Goal: Information Seeking & Learning: Learn about a topic

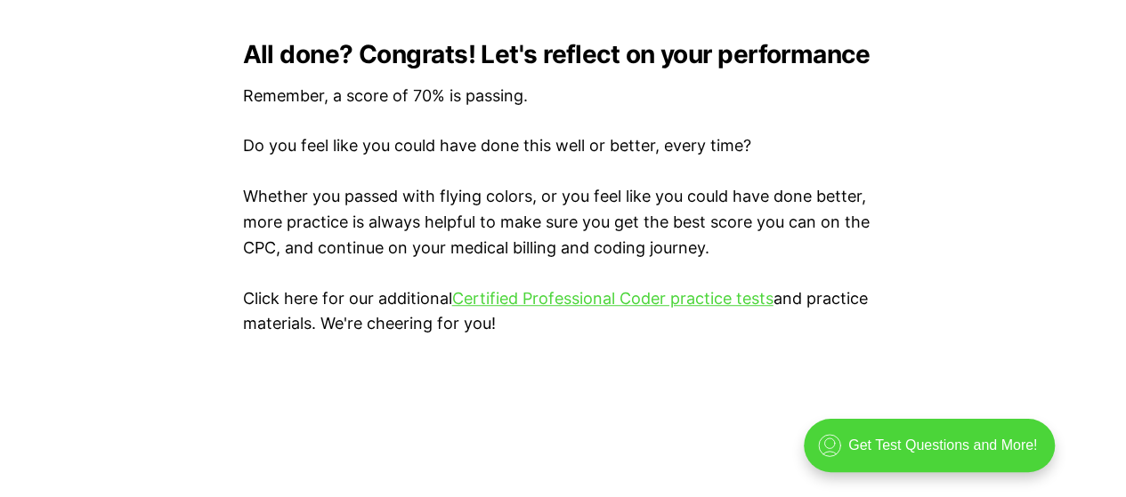
scroll to position [3916, 0]
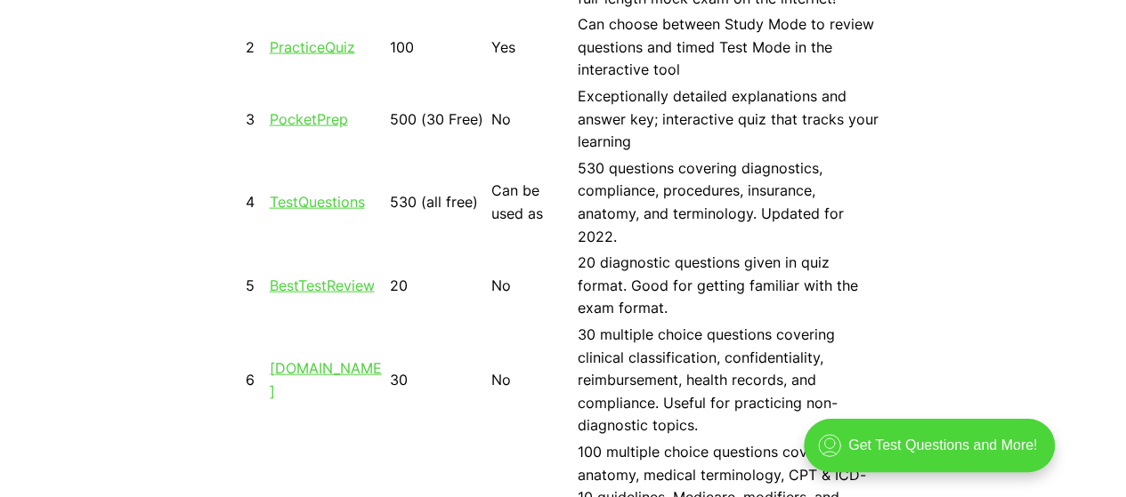
scroll to position [1869, 0]
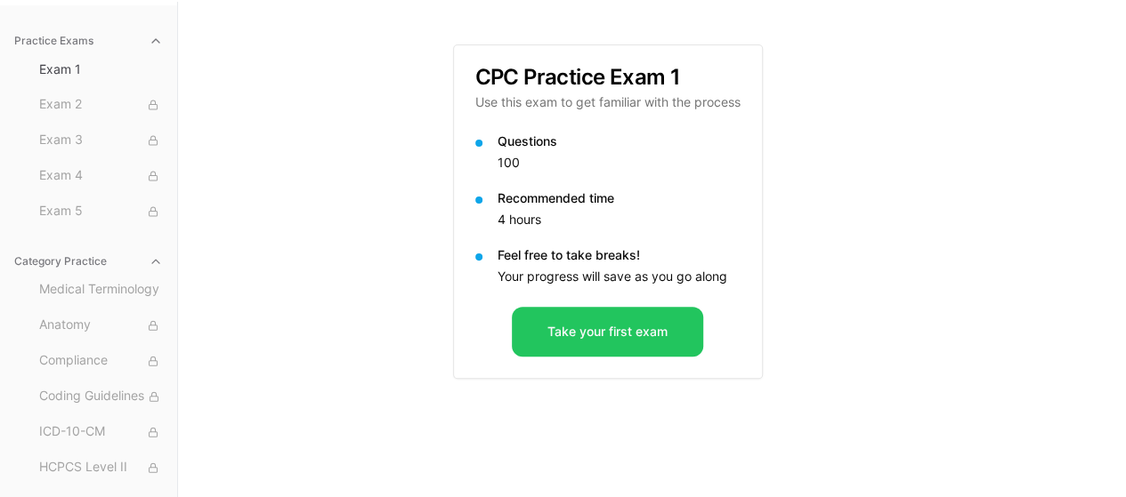
scroll to position [164, 0]
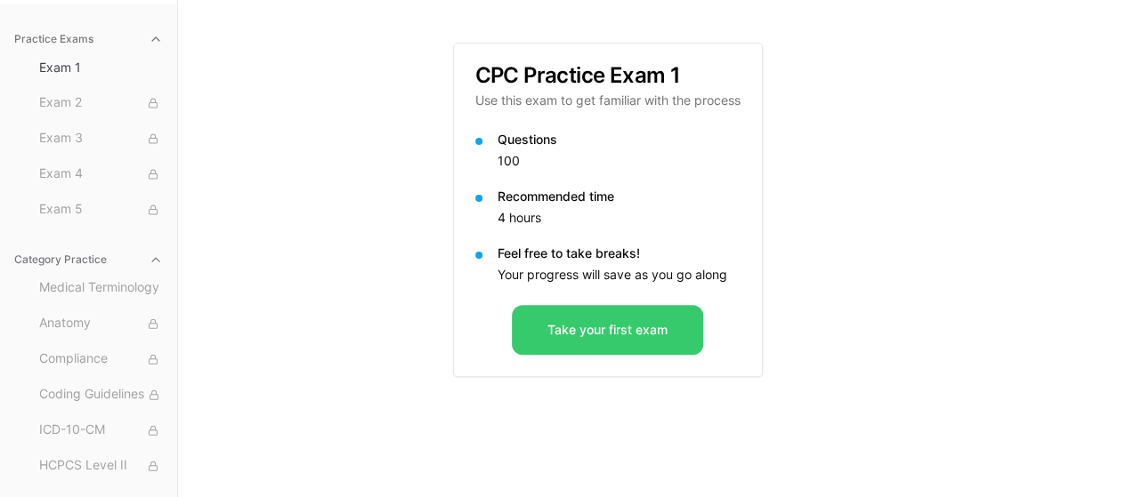
click at [603, 327] on button "Take your first exam" at bounding box center [607, 330] width 191 height 50
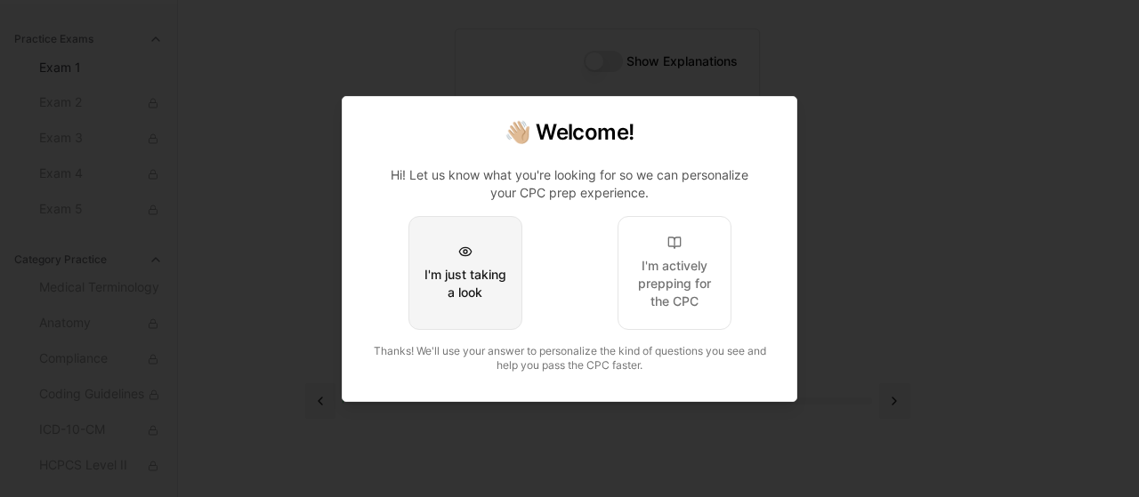
click at [502, 273] on div "I'm just taking a look" at bounding box center [466, 284] width 84 height 36
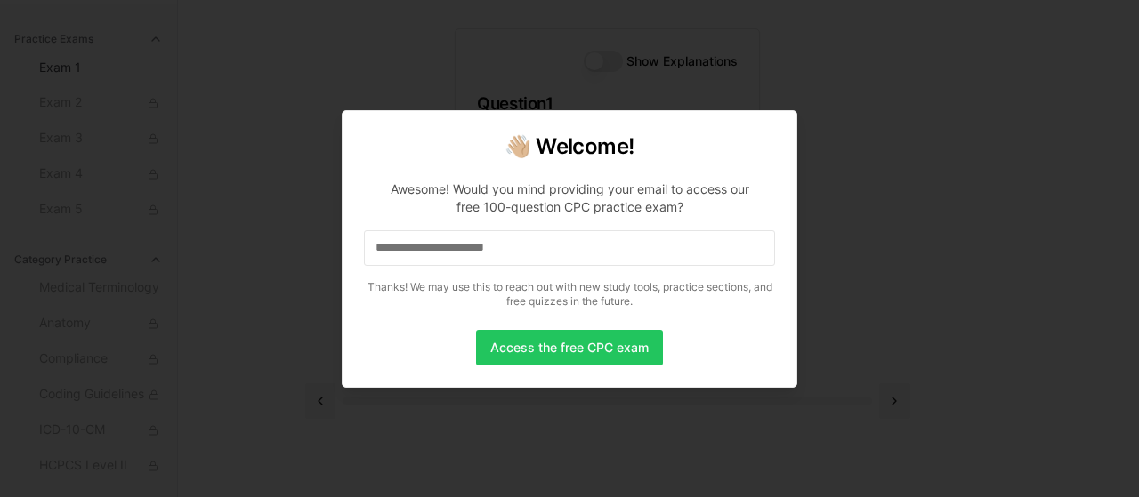
click at [591, 247] on input at bounding box center [569, 248] width 411 height 36
drag, startPoint x: 577, startPoint y: 351, endPoint x: 676, endPoint y: 350, distance: 99.7
click at [578, 351] on button "Access the free CPC exam" at bounding box center [569, 348] width 187 height 36
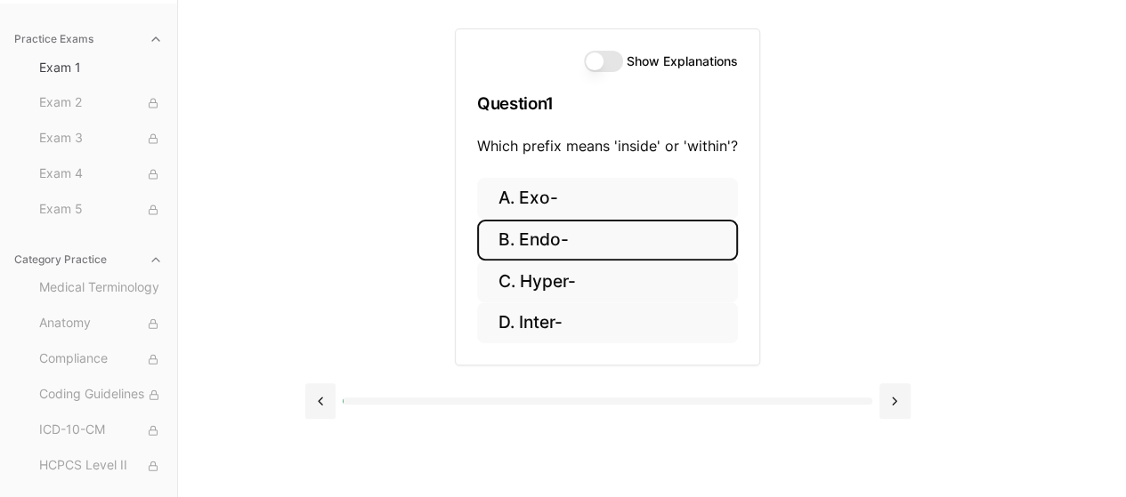
click at [546, 232] on button "B. Endo-" at bounding box center [607, 241] width 261 height 42
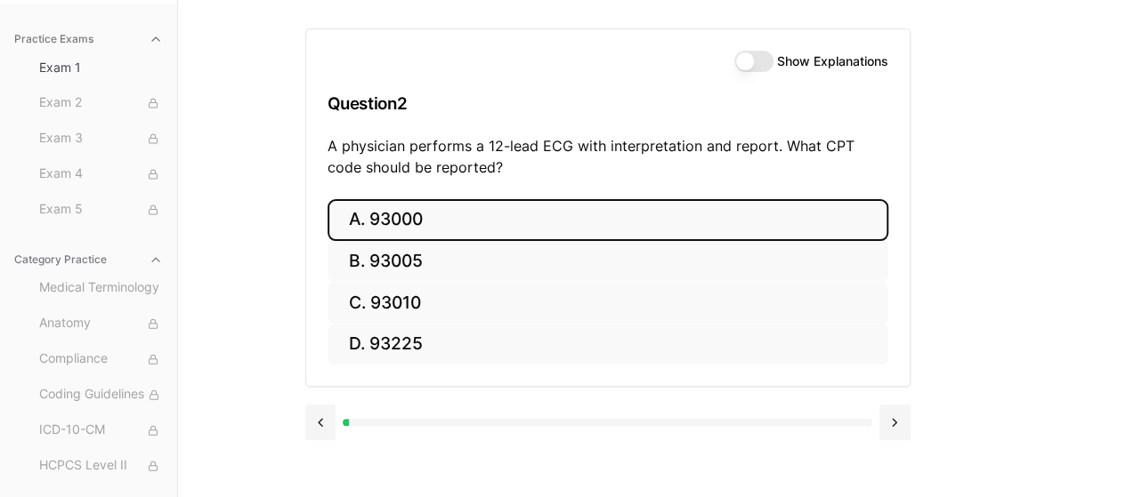
click at [395, 216] on button "A. 93000" at bounding box center [607, 220] width 561 height 42
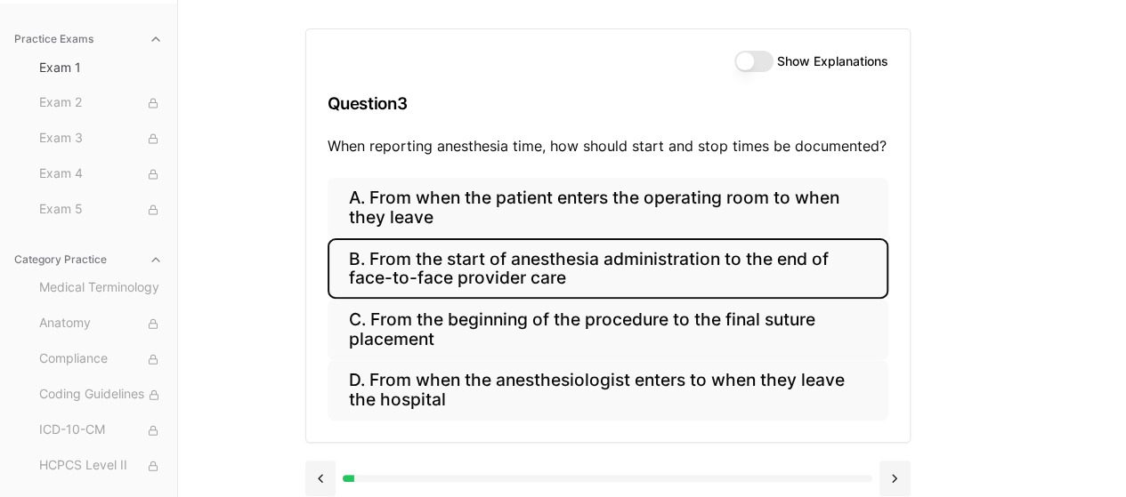
click at [516, 260] on button "B. From the start of anesthesia administration to the end of face-to-face provi…" at bounding box center [607, 268] width 561 height 61
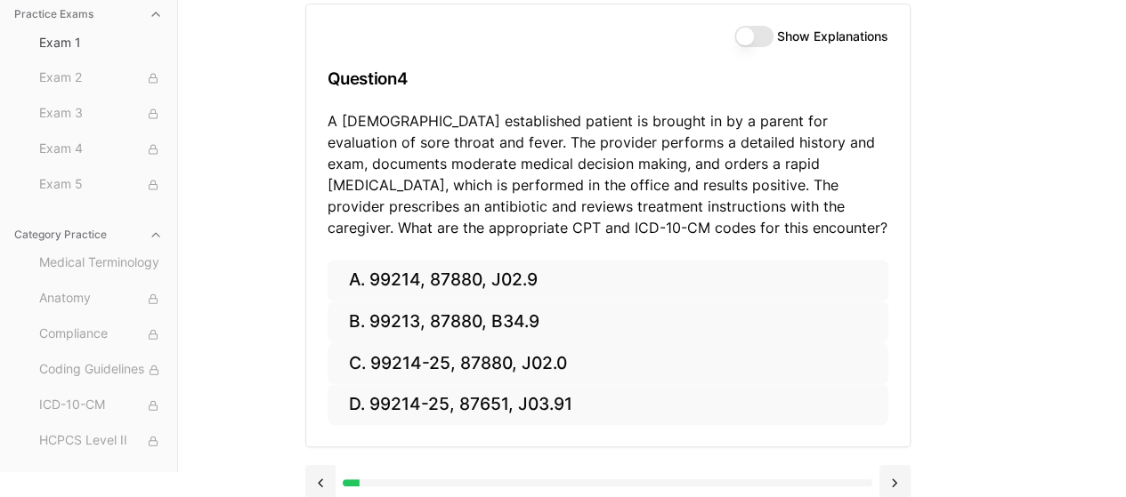
scroll to position [203, 0]
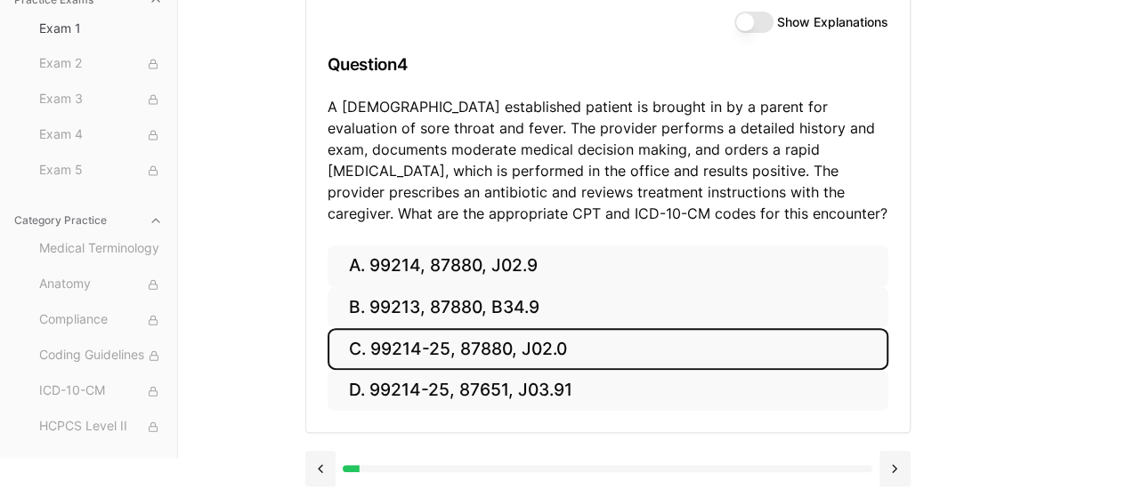
click at [518, 340] on button "C. 99214-25, 87880, J02.0" at bounding box center [607, 349] width 561 height 42
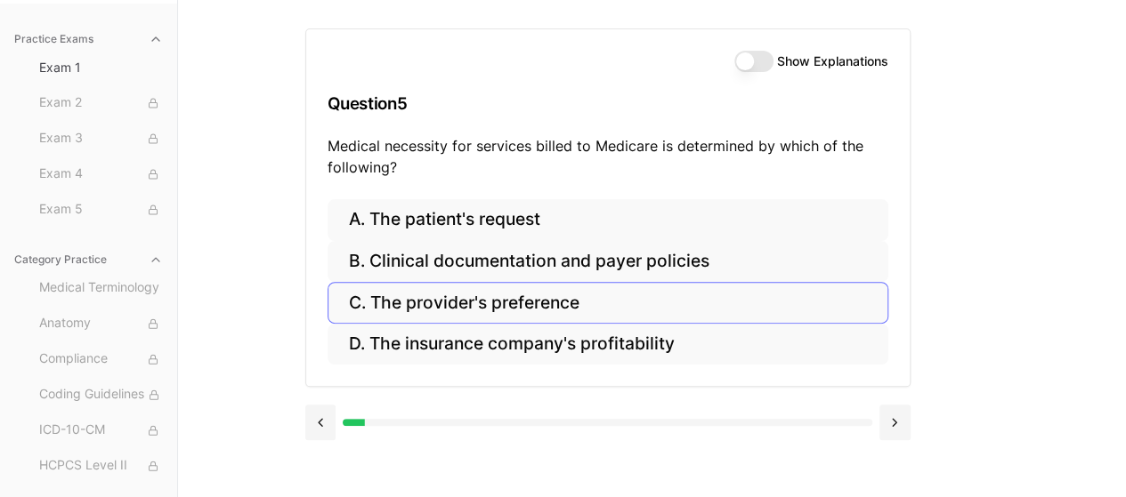
scroll to position [164, 0]
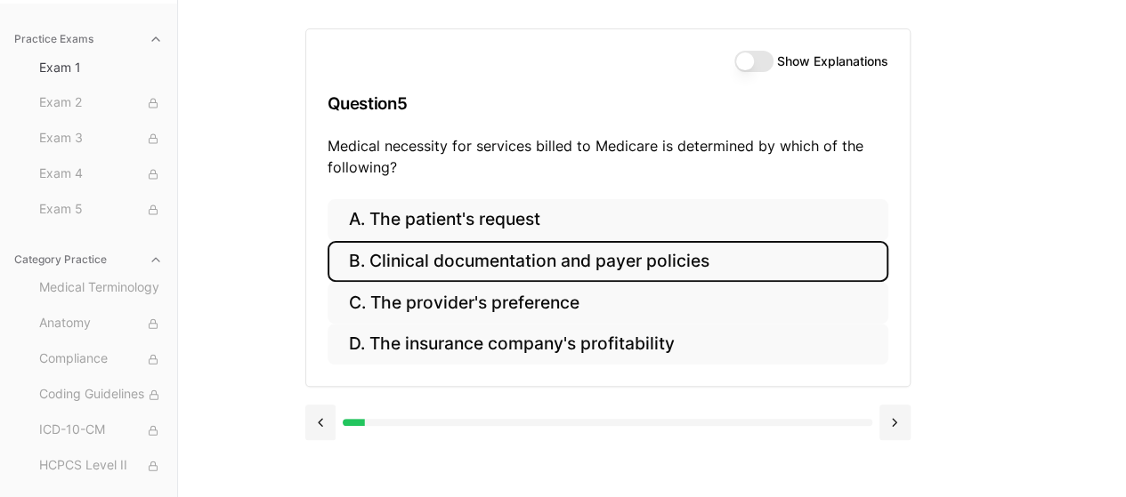
click at [559, 263] on button "B. Clinical documentation and payer policies" at bounding box center [607, 262] width 561 height 42
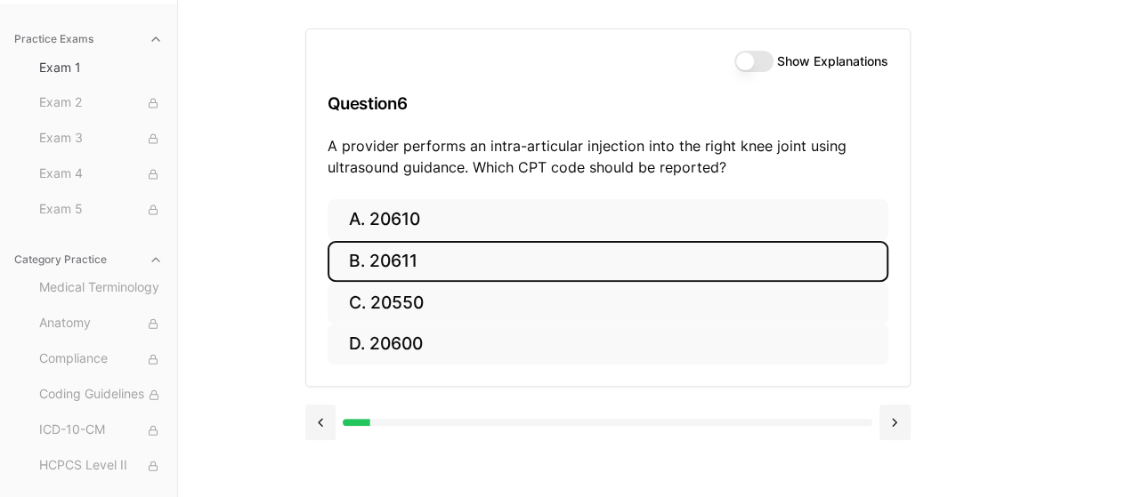
click at [386, 255] on button "B. 20611" at bounding box center [607, 262] width 561 height 42
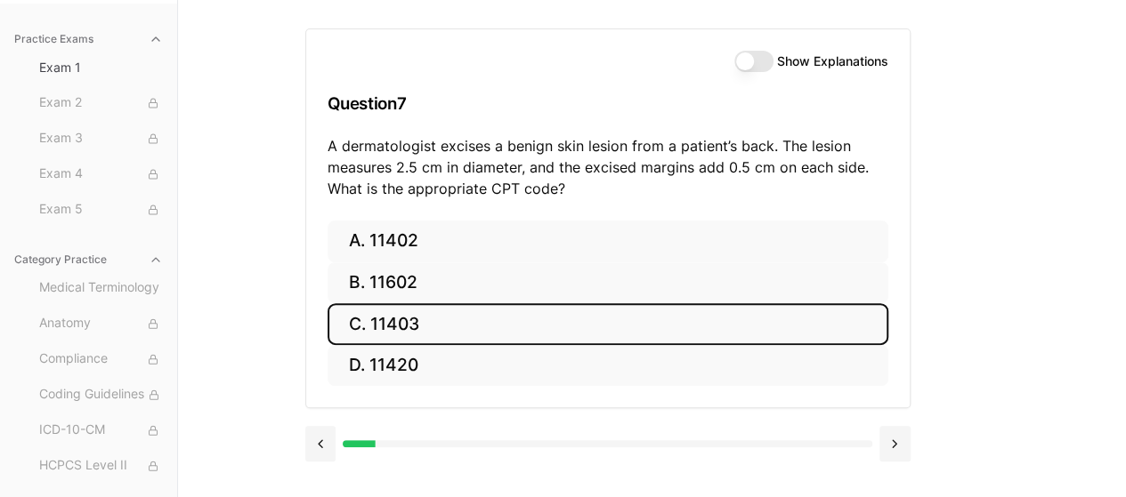
click at [418, 330] on button "C. 11403" at bounding box center [607, 324] width 561 height 42
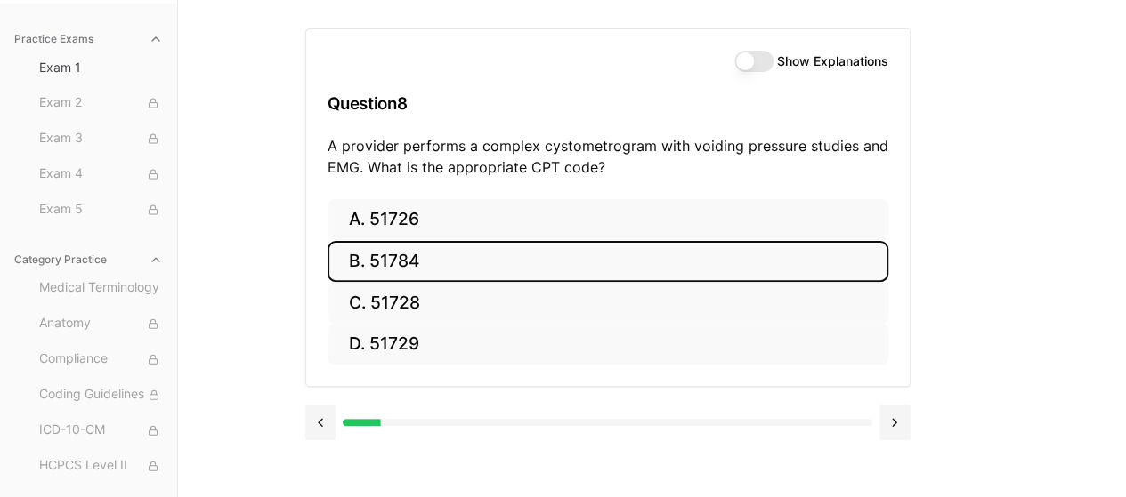
click at [416, 258] on button "B. 51784" at bounding box center [607, 262] width 561 height 42
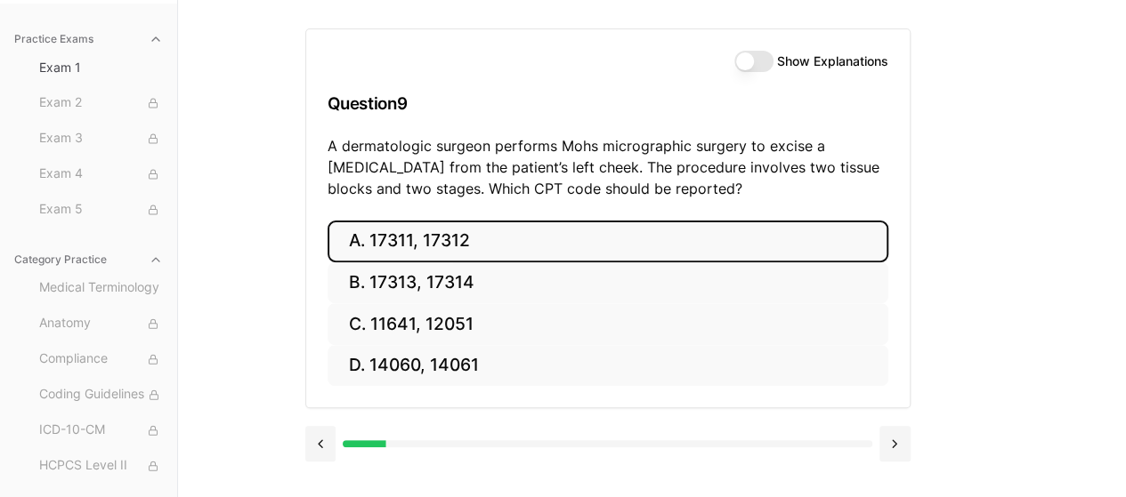
click at [422, 242] on button "A. 17311, 17312" at bounding box center [607, 242] width 561 height 42
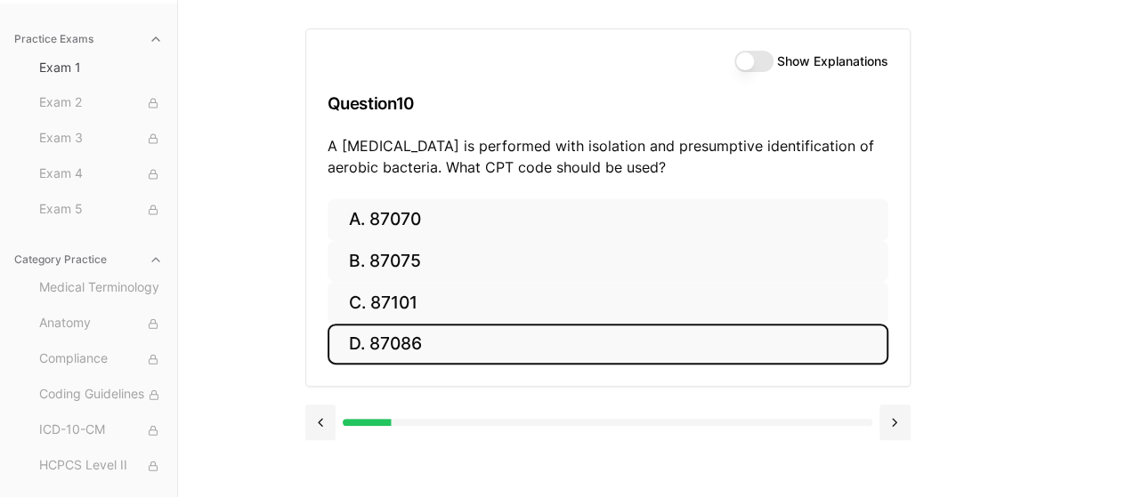
click at [390, 346] on button "D. 87086" at bounding box center [607, 345] width 561 height 42
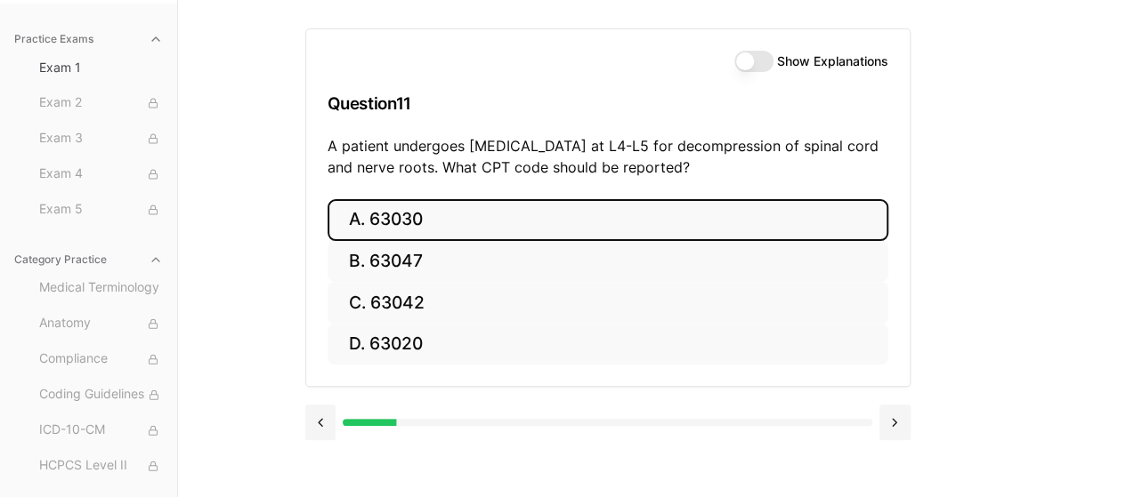
click at [409, 222] on button "A. 63030" at bounding box center [607, 220] width 561 height 42
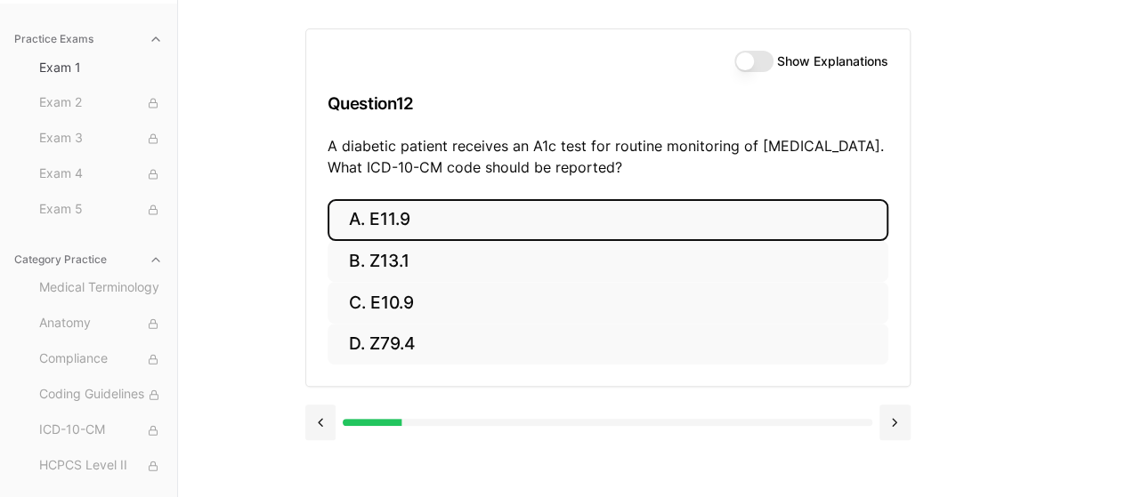
click at [416, 224] on button "A. E11.9" at bounding box center [607, 220] width 561 height 42
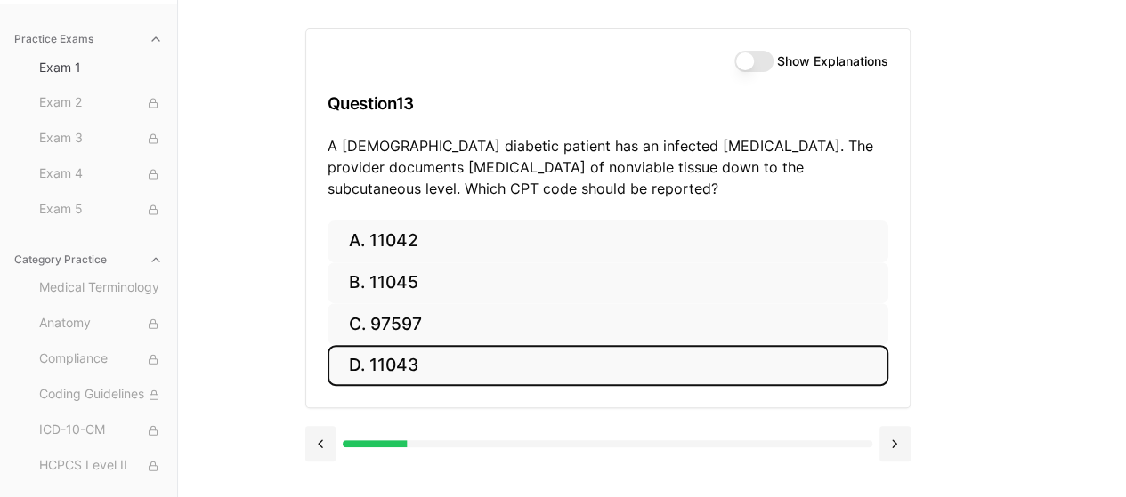
click at [392, 359] on button "D. 11043" at bounding box center [607, 366] width 561 height 42
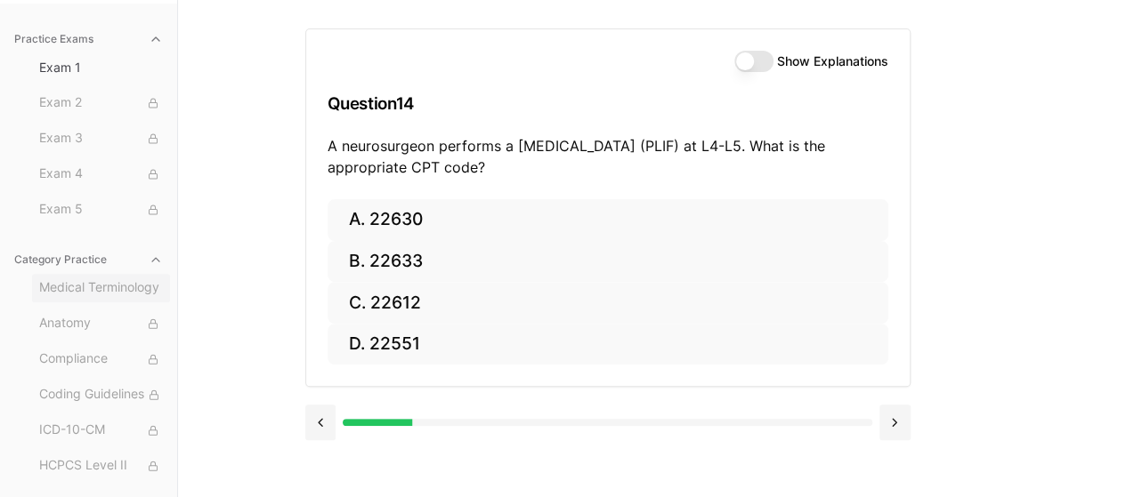
click at [90, 287] on span "Medical Terminology" at bounding box center [101, 289] width 124 height 20
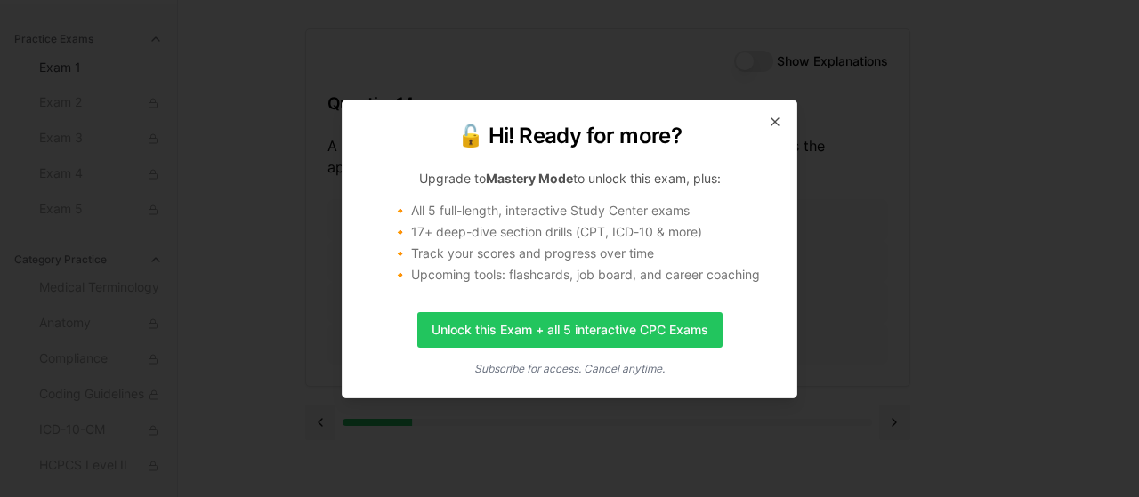
click at [767, 124] on h2 "🔓 Hi! Ready for more?" at bounding box center [569, 136] width 411 height 28
click at [772, 125] on icon "button" at bounding box center [775, 122] width 14 height 14
